Goal: Book appointment/travel/reservation

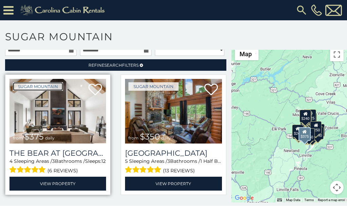
click at [23, 82] on link "Sugar Mountain" at bounding box center [38, 86] width 50 height 8
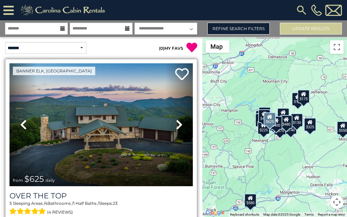
click at [22, 215] on div "Over The Top 5 Sleeping Areas / 4 Bathrooms / 1 Half Baths / Sleeps: 23 (4 revi…" at bounding box center [100, 211] width 183 height 41
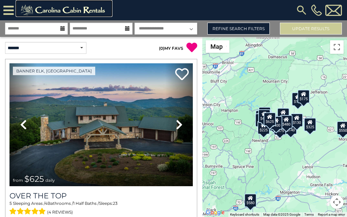
click at [20, 9] on img at bounding box center [64, 10] width 94 height 14
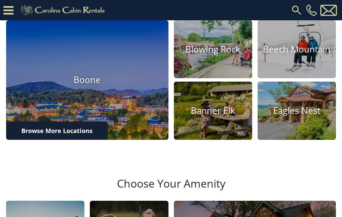
scroll to position [226, 0]
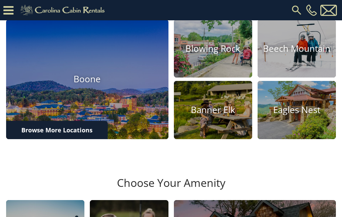
click at [189, 5] on div "[PHONE_NUMBER]" at bounding box center [225, 10] width 226 height 20
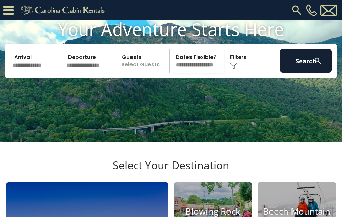
scroll to position [57, 0]
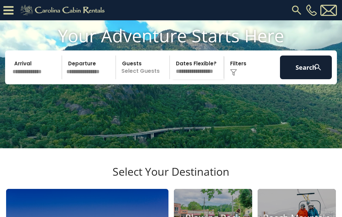
click at [183, 12] on div "[PHONE_NUMBER]" at bounding box center [225, 10] width 226 height 20
click at [181, 26] on div "Your Adventure Starts Here Arrival Departure Guests Select Guests Guests - 0 + +" at bounding box center [171, 59] width 342 height 69
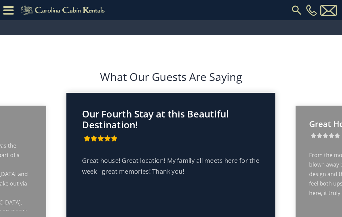
scroll to position [988, 0]
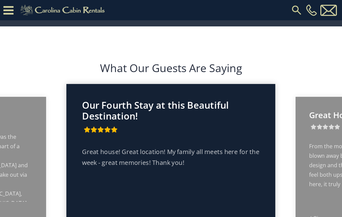
click at [230, 157] on div "What Our Guests Are Saying Enjoy this magical place [GEOGRAPHIC_DATA] The [PERS…" at bounding box center [171, 175] width 342 height 264
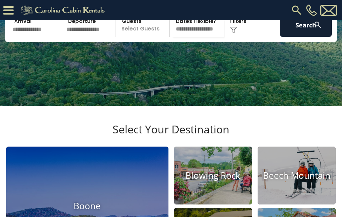
scroll to position [28, 0]
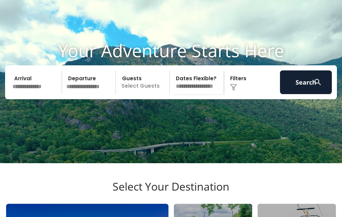
click at [15, 65] on div "Arrival Departure Guests Select Guests Guests - 0 + + **" at bounding box center [171, 82] width 332 height 34
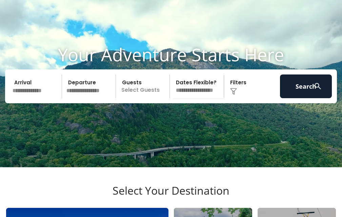
scroll to position [0, 0]
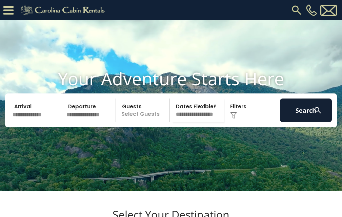
click at [112, 2] on div "[PHONE_NUMBER]" at bounding box center [225, 10] width 226 height 20
click at [178, 2] on div "[PHONE_NUMBER]" at bounding box center [225, 10] width 226 height 20
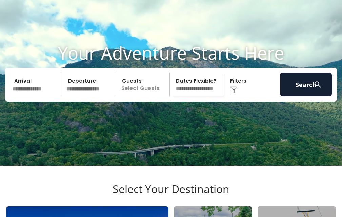
scroll to position [27, 0]
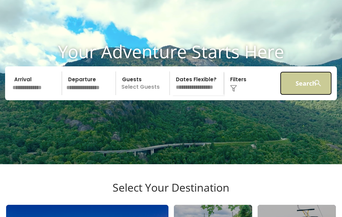
click at [290, 71] on button "Search" at bounding box center [306, 83] width 52 height 24
